Goal: Navigation & Orientation: Find specific page/section

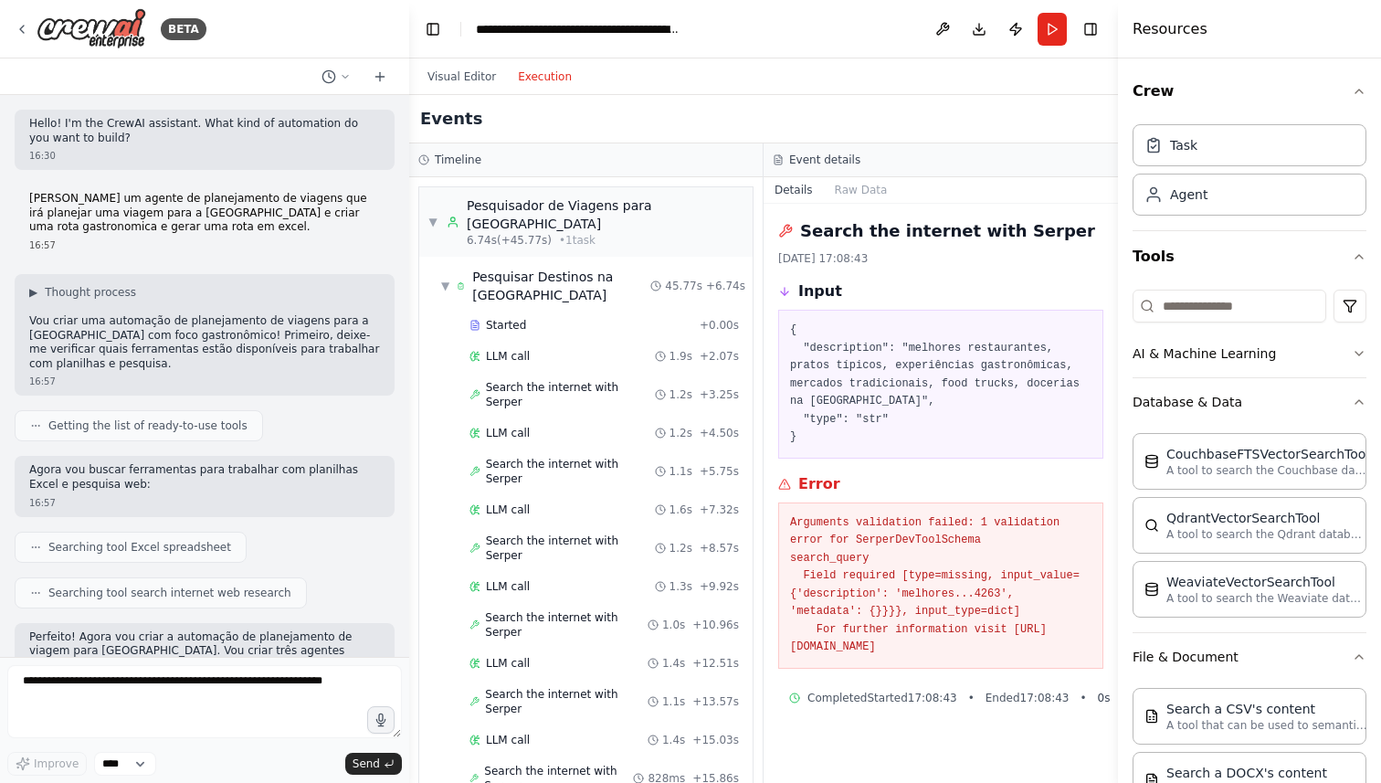
scroll to position [614, 0]
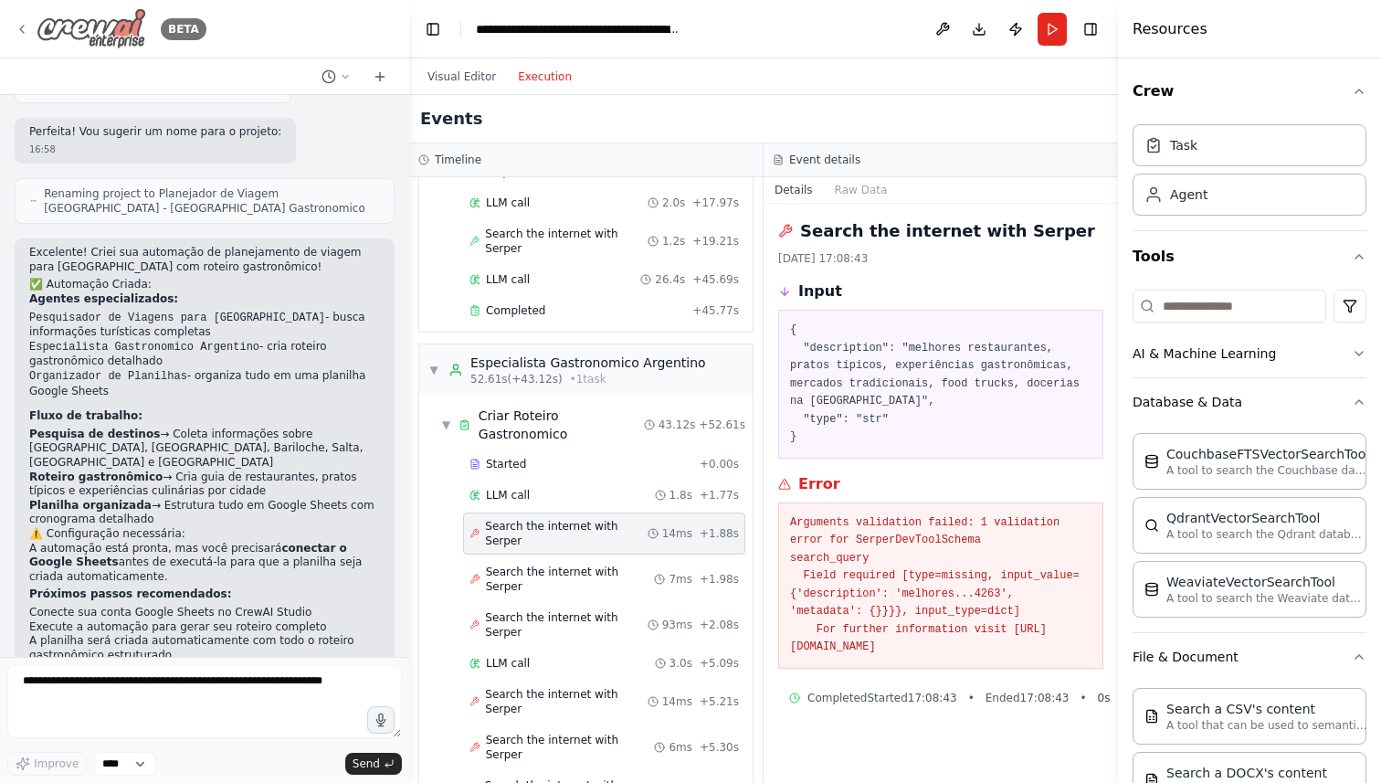
click at [21, 28] on icon at bounding box center [22, 29] width 15 height 15
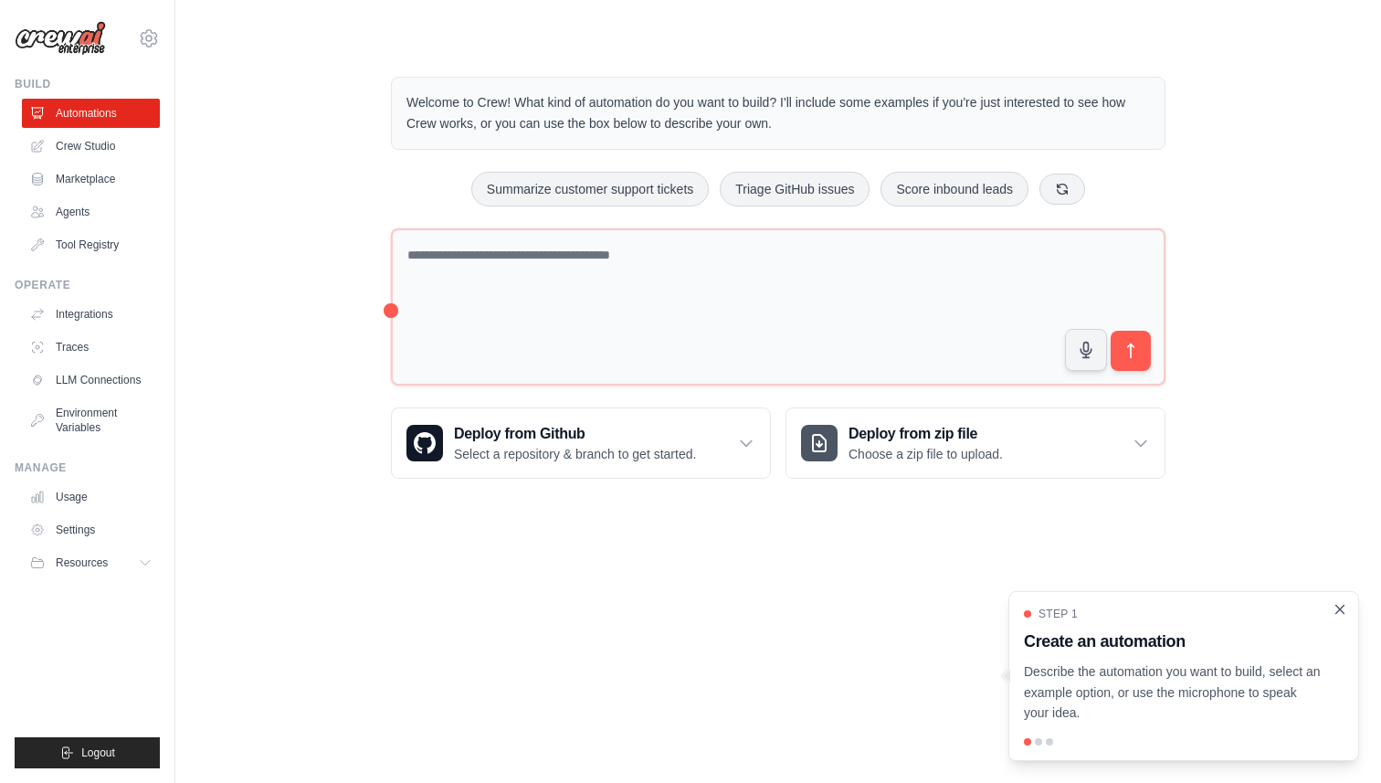
click at [1341, 611] on icon "Close walkthrough" at bounding box center [1340, 609] width 16 height 16
